Goal: Task Accomplishment & Management: Use online tool/utility

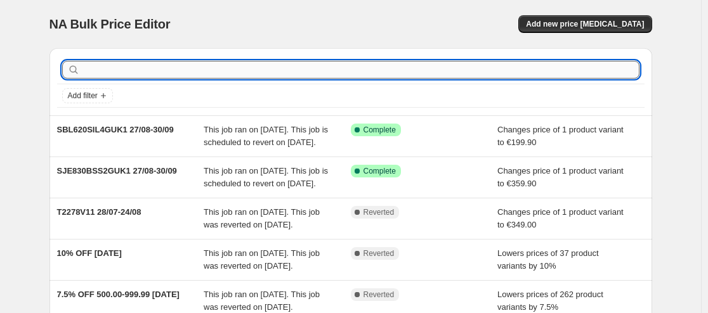
click at [304, 73] on input "text" at bounding box center [360, 70] width 557 height 18
paste input "T2352V11"
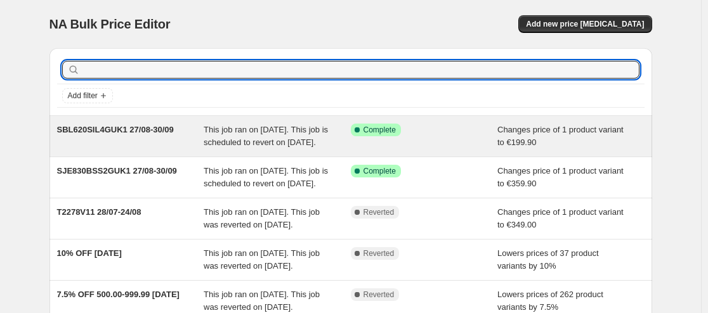
type input "T2352V11"
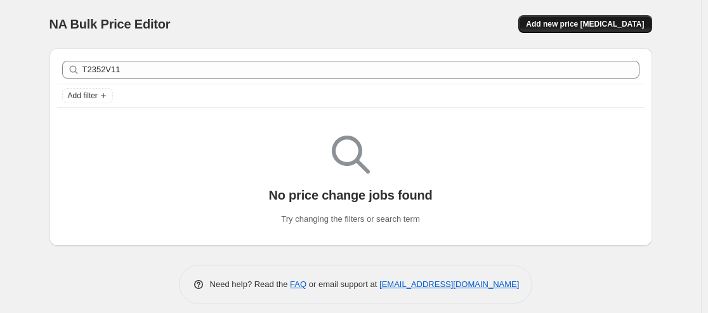
click at [620, 26] on span "Add new price change job" at bounding box center [585, 24] width 118 height 10
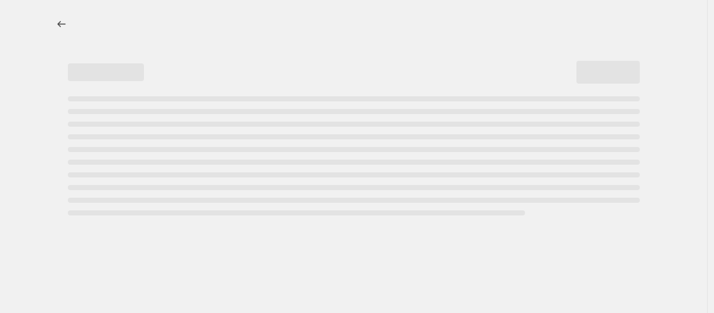
select select "percentage"
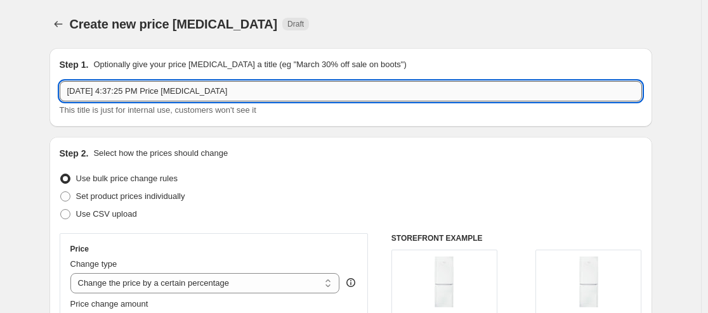
click at [334, 91] on input "Aug 28, 2025, 4:37:25 PM Price change job" at bounding box center [351, 91] width 582 height 20
paste input "T2352V11"
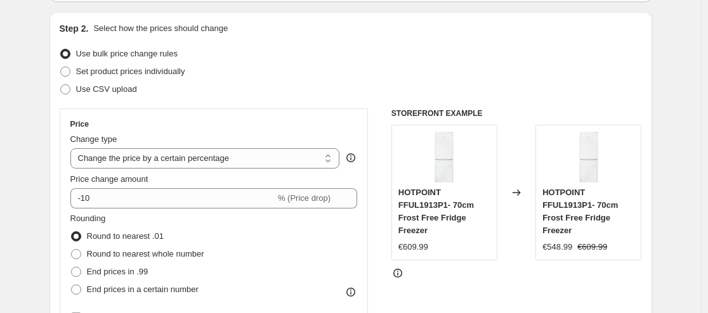
scroll to position [148, 0]
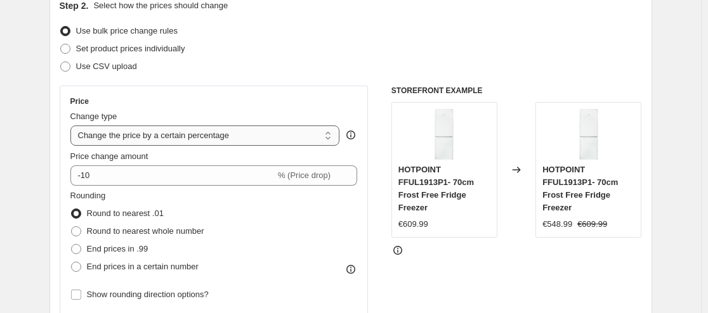
type input "T2352V11 26/08-14/09"
click at [219, 136] on select "Change the price to a certain amount Change the price by a certain amount Chang…" at bounding box center [205, 136] width 270 height 20
select select "to"
click at [73, 126] on select "Change the price to a certain amount Change the price by a certain amount Chang…" at bounding box center [205, 136] width 270 height 20
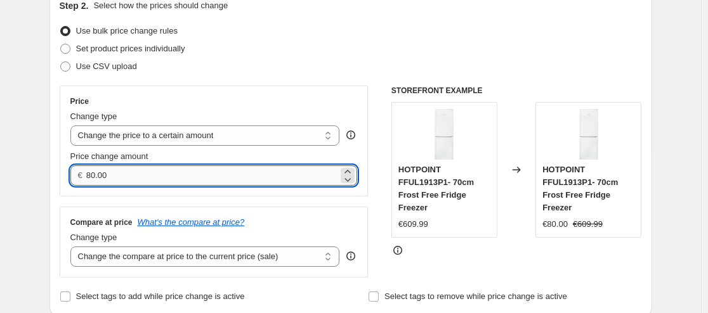
click at [189, 173] on input "80.00" at bounding box center [212, 176] width 252 height 20
type input "899.99"
click at [551, 249] on div at bounding box center [516, 250] width 251 height 13
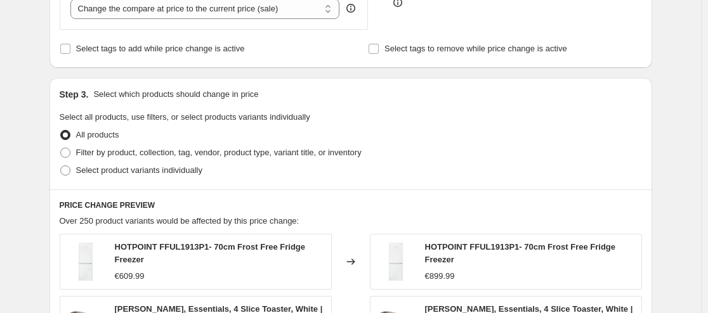
scroll to position [444, 0]
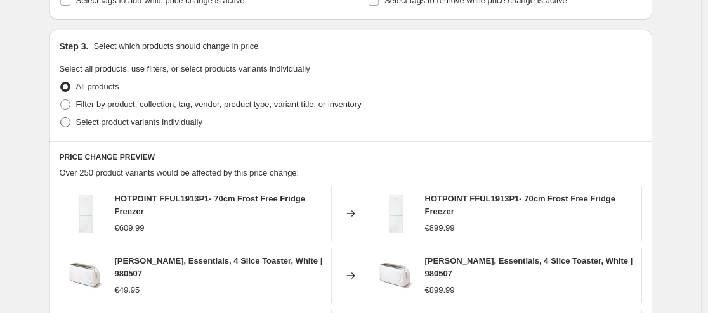
click at [63, 125] on span at bounding box center [65, 122] width 10 height 10
click at [61, 118] on input "Select product variants individually" at bounding box center [60, 117] width 1 height 1
radio input "true"
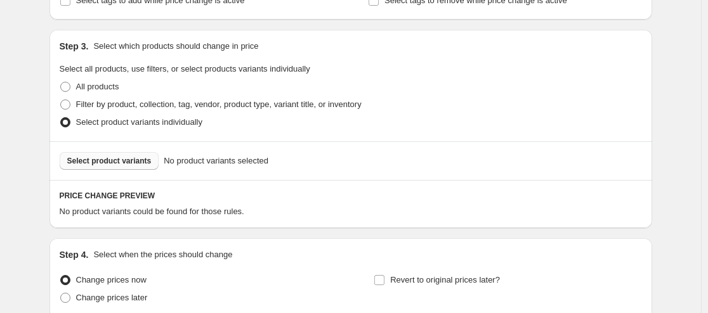
click at [107, 162] on span "Select product variants" at bounding box center [109, 161] width 84 height 10
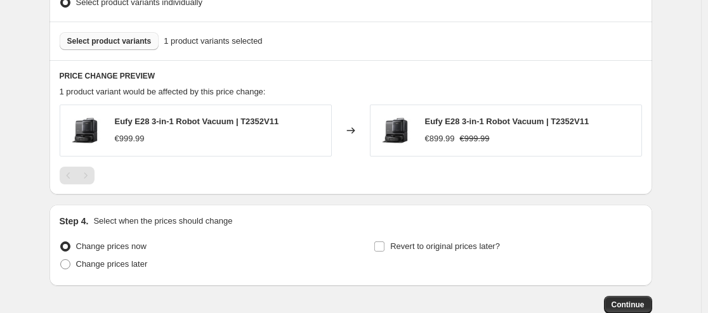
scroll to position [592, 0]
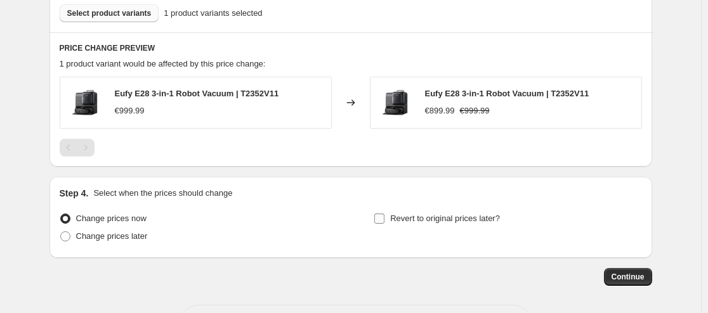
click at [424, 220] on span "Revert to original prices later?" at bounding box center [445, 219] width 110 height 10
click at [384, 220] on input "Revert to original prices later?" at bounding box center [379, 219] width 10 height 10
checkbox input "true"
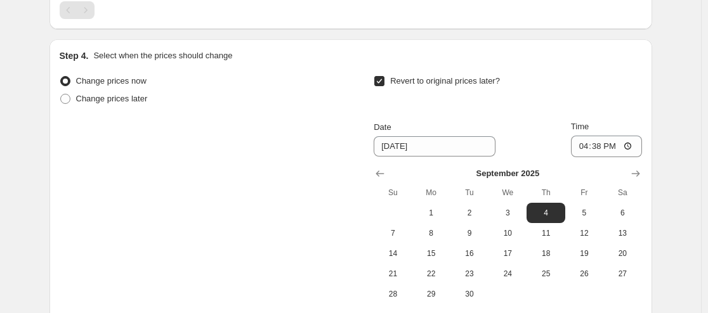
scroll to position [859, 0]
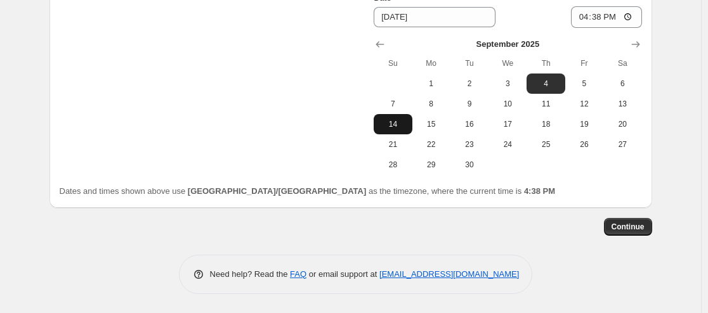
click at [400, 120] on span "14" at bounding box center [393, 124] width 28 height 10
type input "9/14/2025"
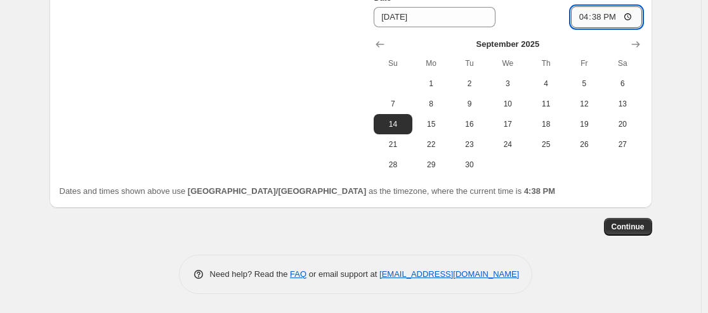
click at [607, 19] on input "16:38" at bounding box center [606, 17] width 71 height 22
type input "23:59"
click at [616, 227] on span "Continue" at bounding box center [627, 227] width 33 height 10
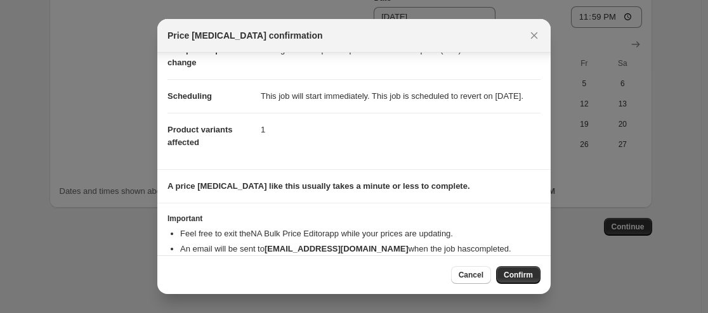
scroll to position [116, 0]
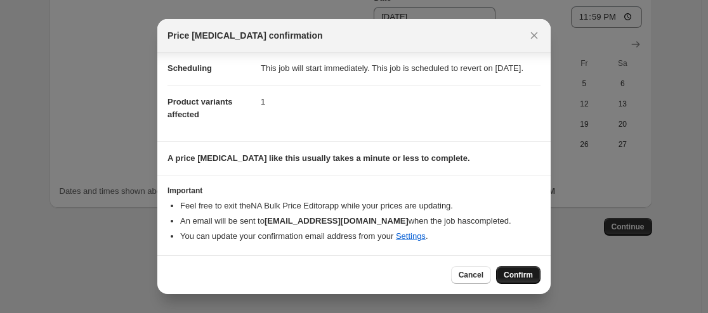
click at [515, 272] on span "Confirm" at bounding box center [518, 275] width 29 height 10
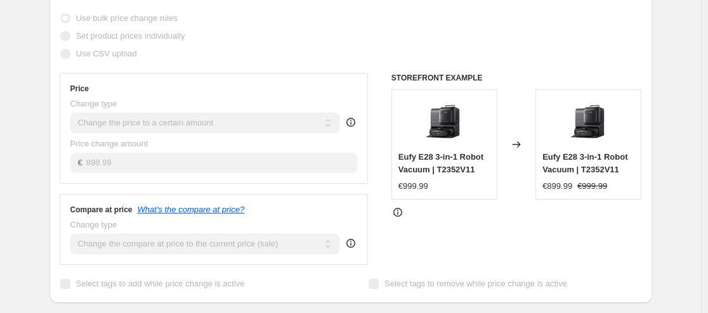
scroll to position [296, 0]
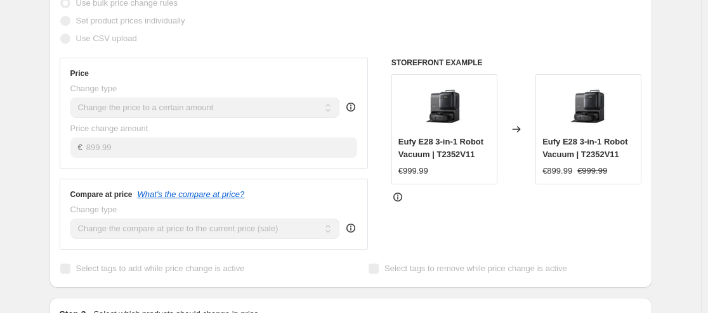
click at [398, 204] on icon at bounding box center [397, 197] width 13 height 13
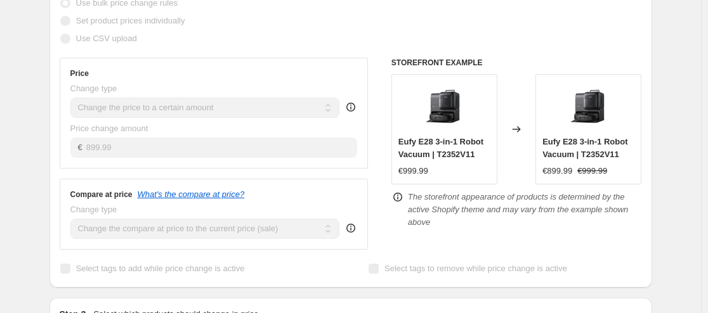
click at [398, 204] on icon at bounding box center [397, 197] width 13 height 13
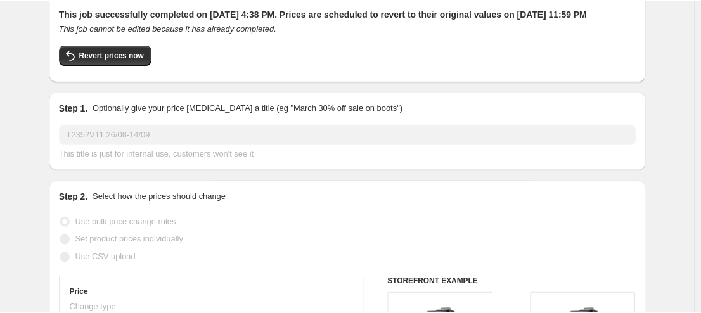
scroll to position [0, 0]
